Goal: Transaction & Acquisition: Purchase product/service

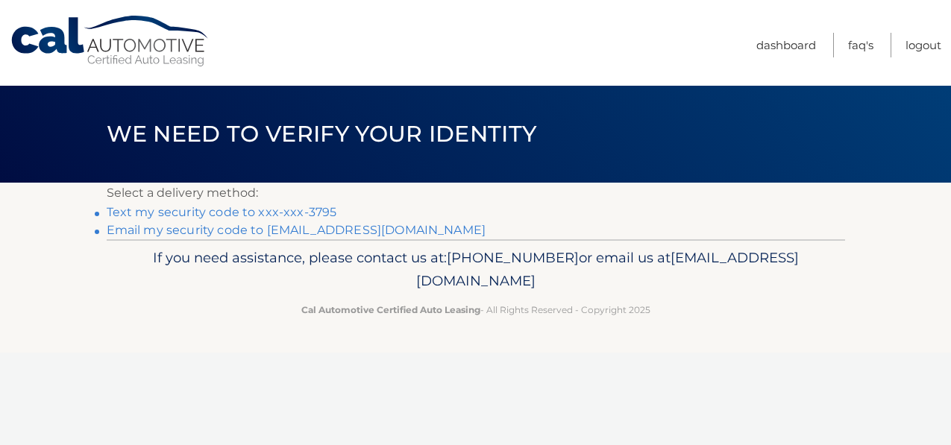
click at [253, 213] on link "Text my security code to xxx-xxx-3795" at bounding box center [222, 212] width 230 height 14
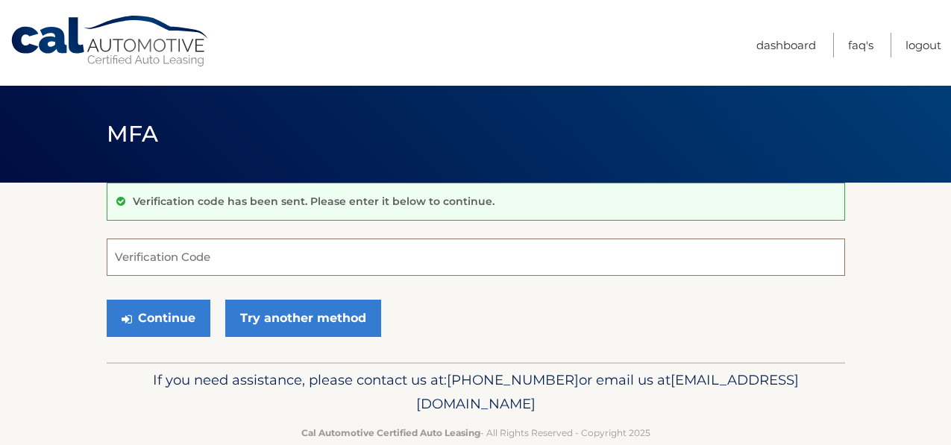
click at [142, 262] on input "Verification Code" at bounding box center [476, 257] width 738 height 37
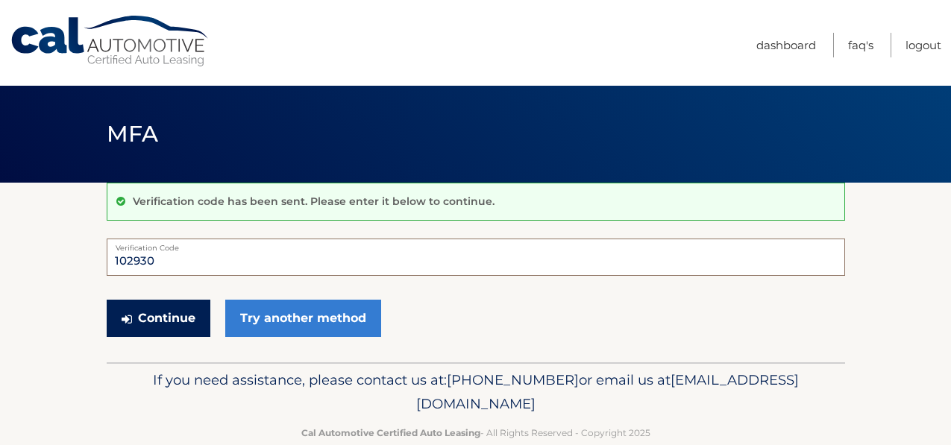
type input "102930"
click at [161, 327] on button "Continue" at bounding box center [159, 318] width 104 height 37
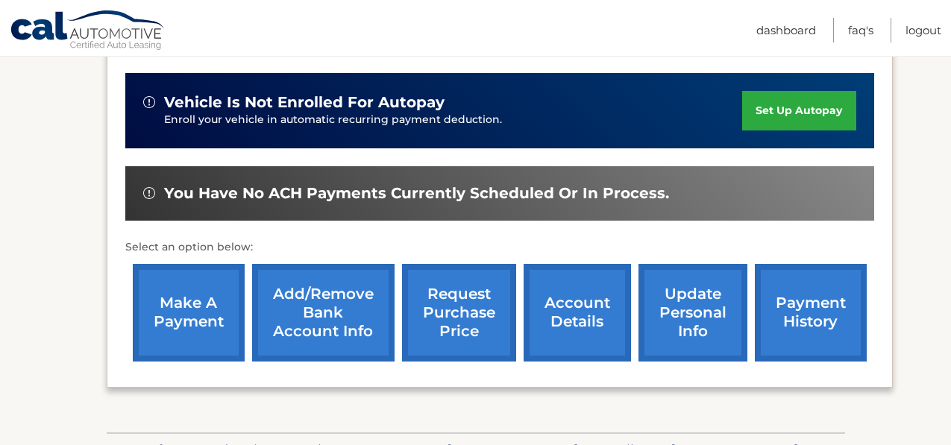
scroll to position [452, 0]
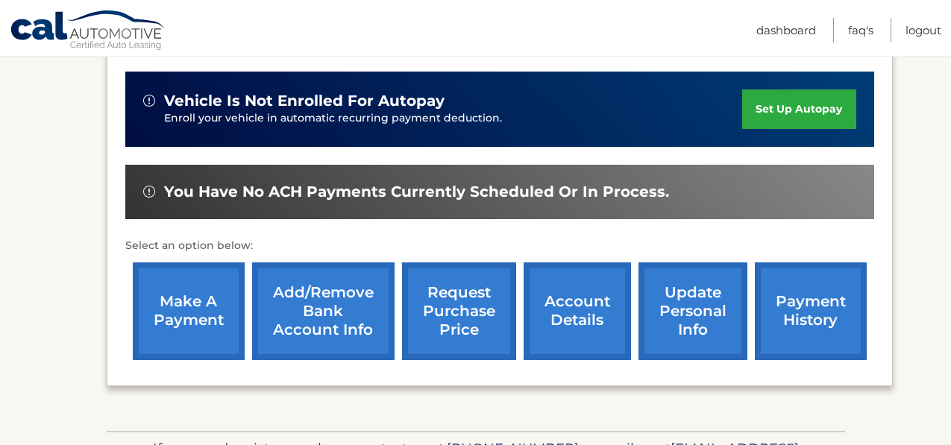
click at [188, 307] on link "make a payment" at bounding box center [189, 312] width 112 height 98
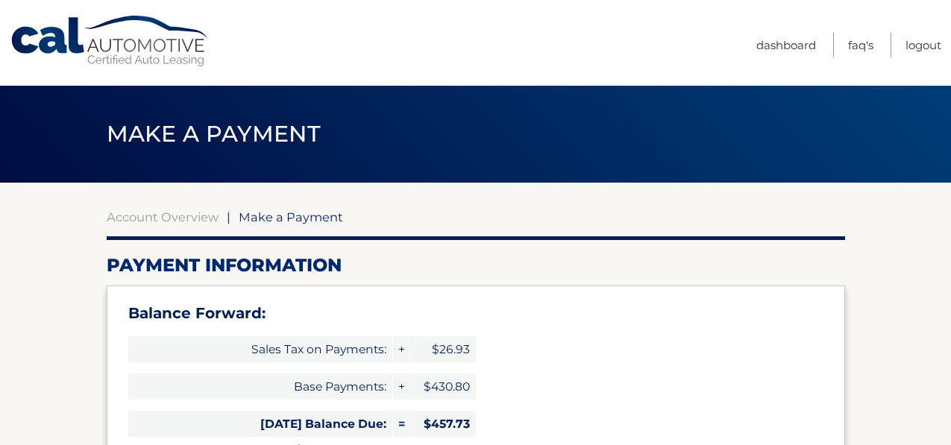
select select "YmUzMDE0Y2ItZDNmMC00ZGQ4LTlkN2ItOWZmNGZkNGUxZjIy"
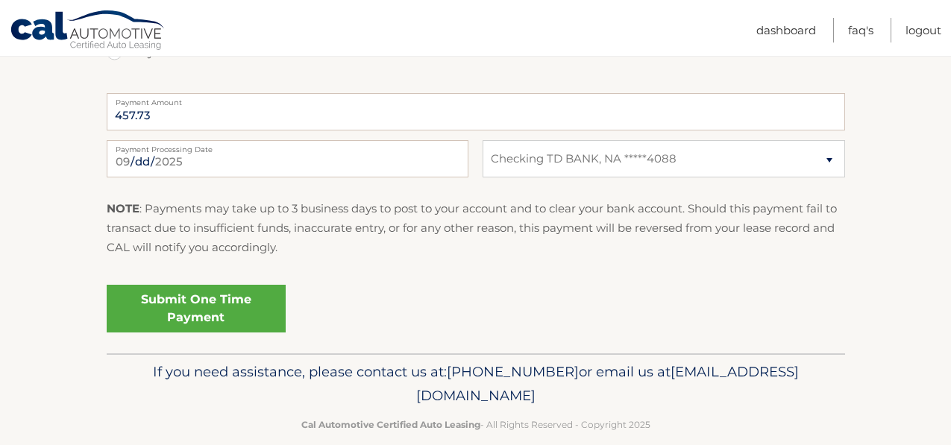
scroll to position [700, 0]
click at [192, 297] on link "Submit One Time Payment" at bounding box center [196, 308] width 179 height 48
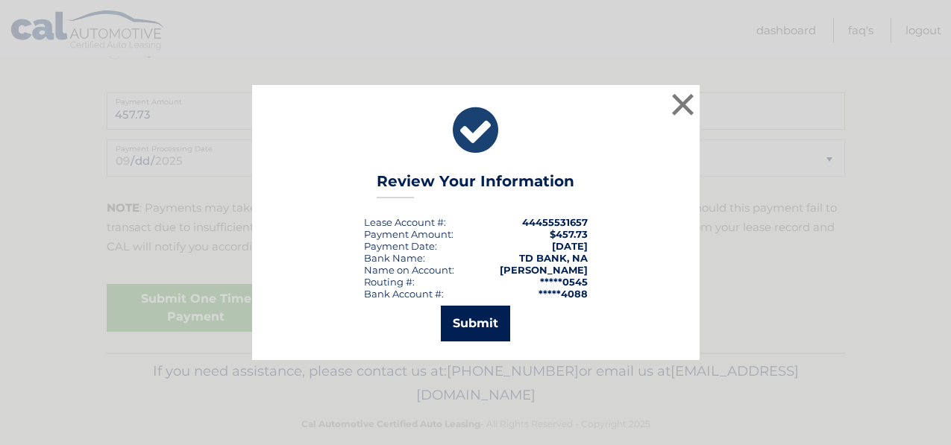
click at [478, 323] on button "Submit" at bounding box center [475, 324] width 69 height 36
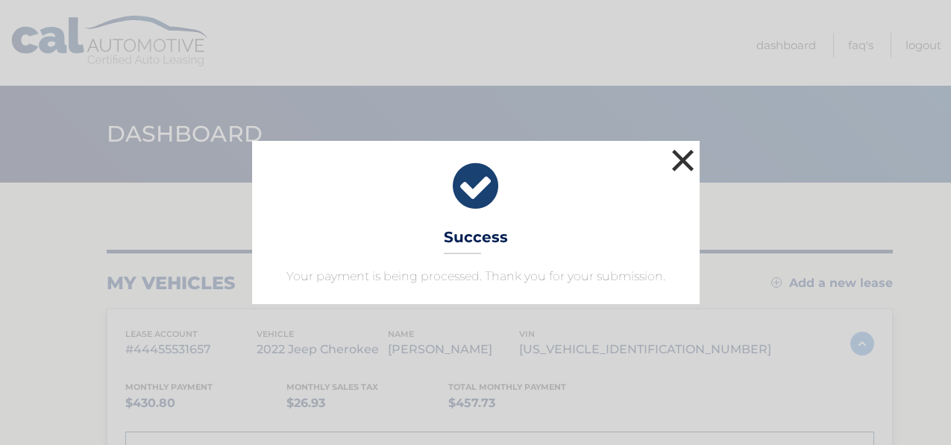
click at [683, 156] on button "×" at bounding box center [683, 160] width 30 height 30
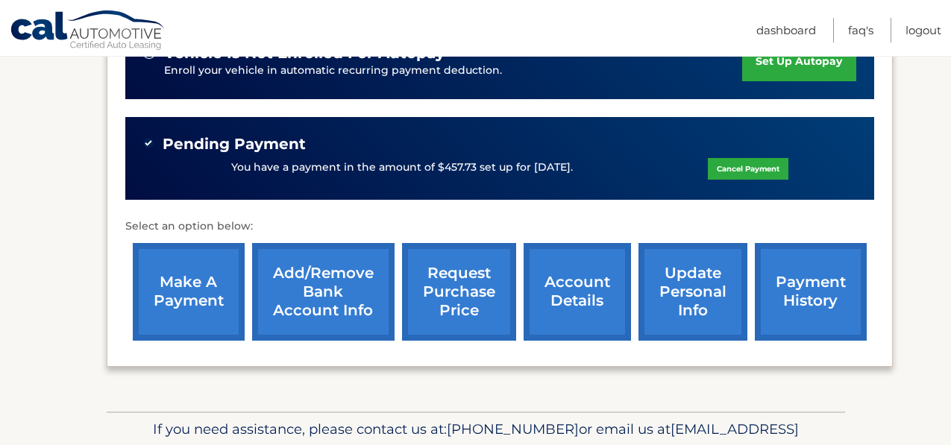
scroll to position [550, 0]
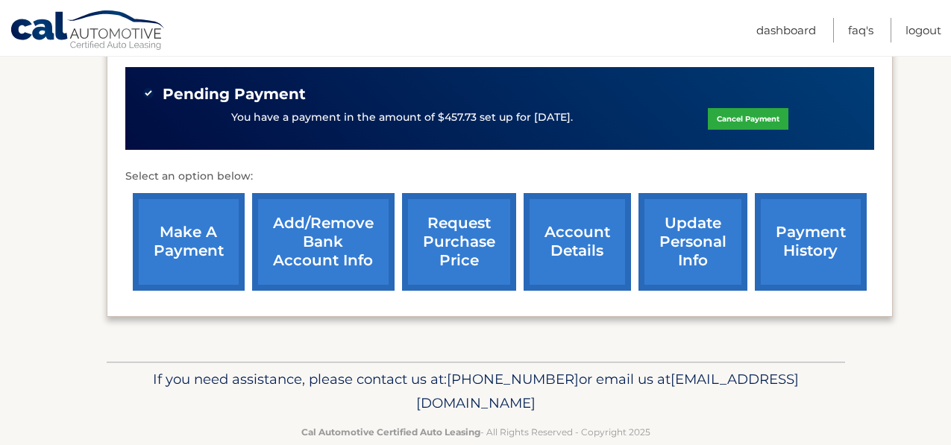
click at [587, 251] on link "account details" at bounding box center [577, 242] width 107 height 98
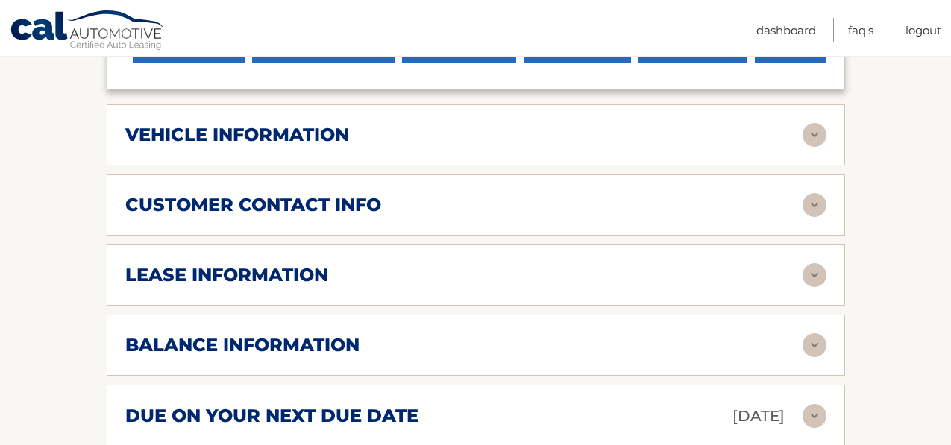
scroll to position [738, 0]
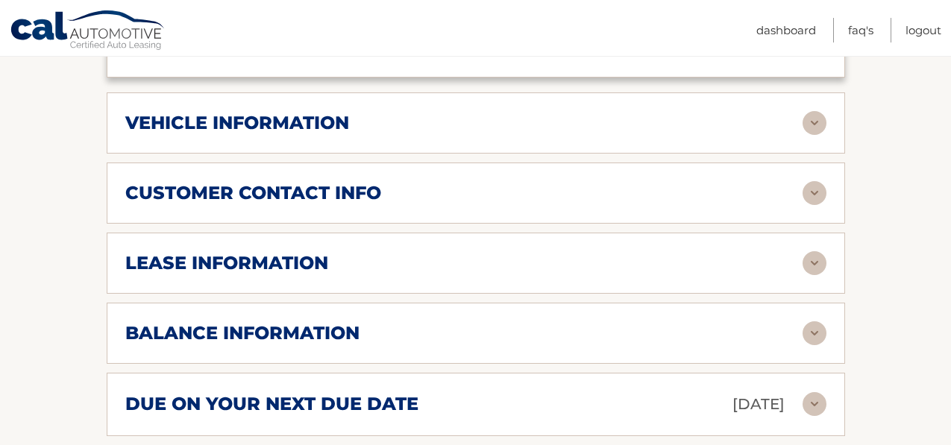
click at [813, 251] on img at bounding box center [815, 263] width 24 height 24
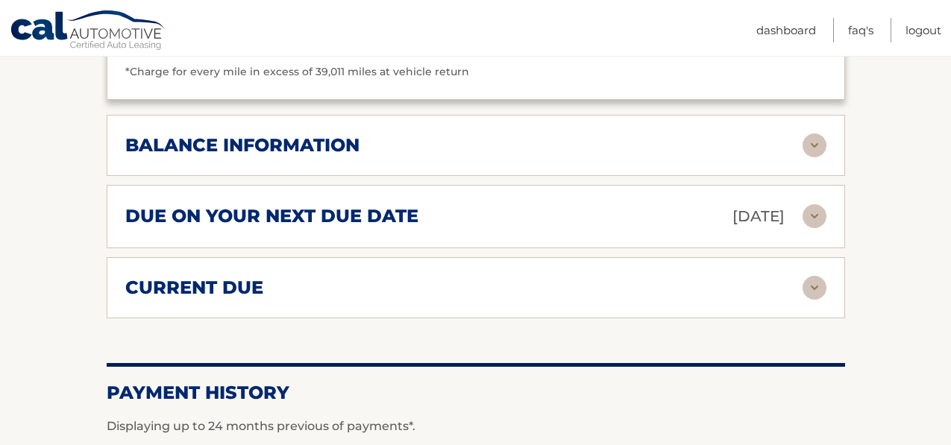
scroll to position [1208, 0]
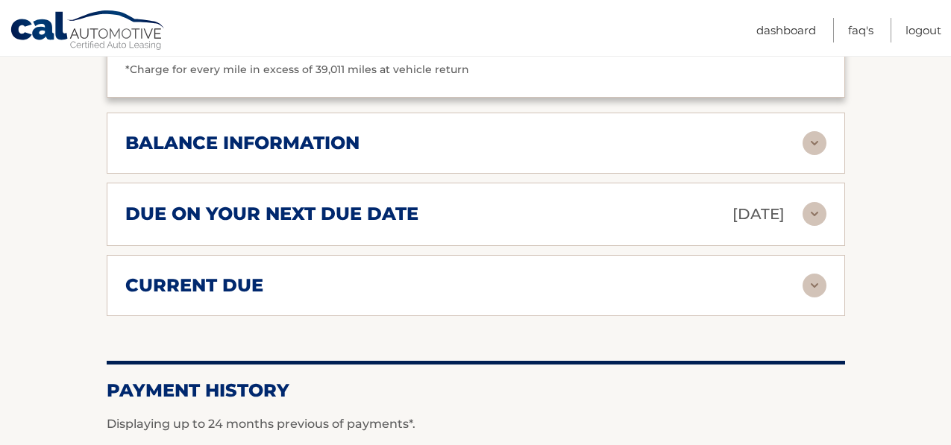
click at [813, 202] on img at bounding box center [815, 214] width 24 height 24
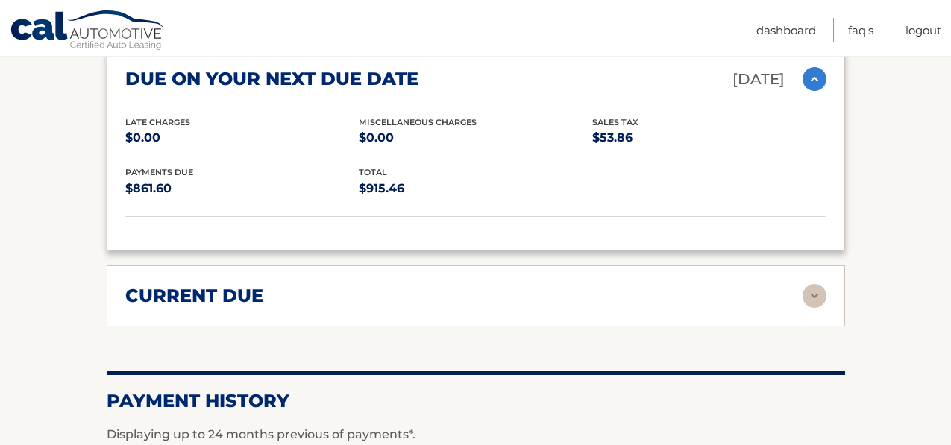
scroll to position [1346, 0]
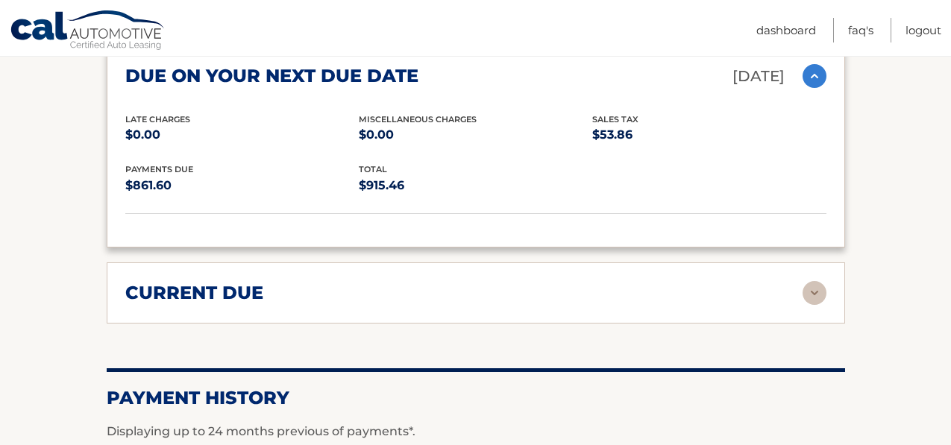
click at [817, 281] on img at bounding box center [815, 293] width 24 height 24
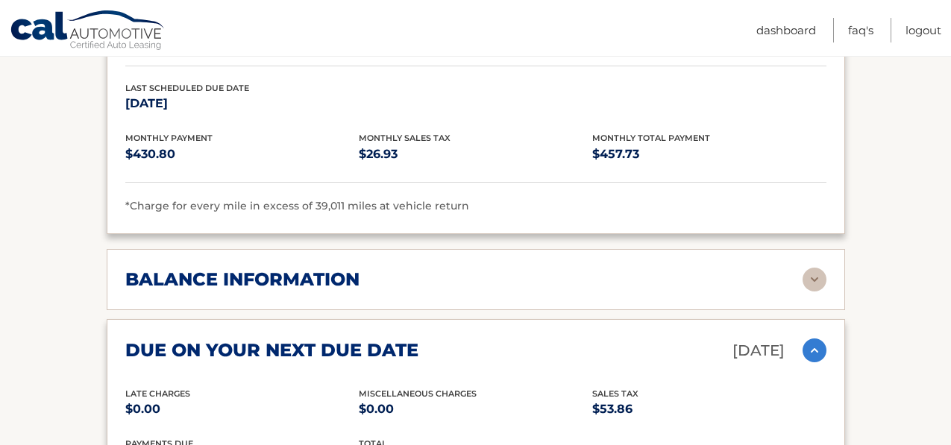
scroll to position [1065, 0]
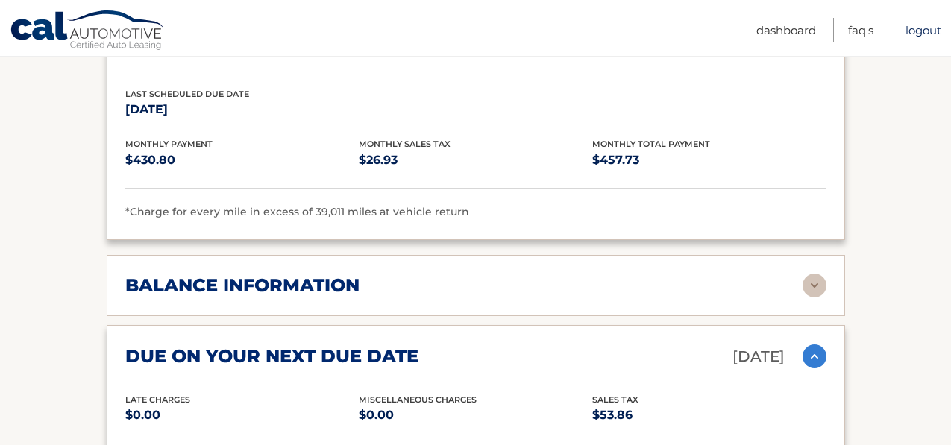
click at [923, 33] on link "Logout" at bounding box center [924, 30] width 36 height 25
